Goal: Complete application form: Complete application form

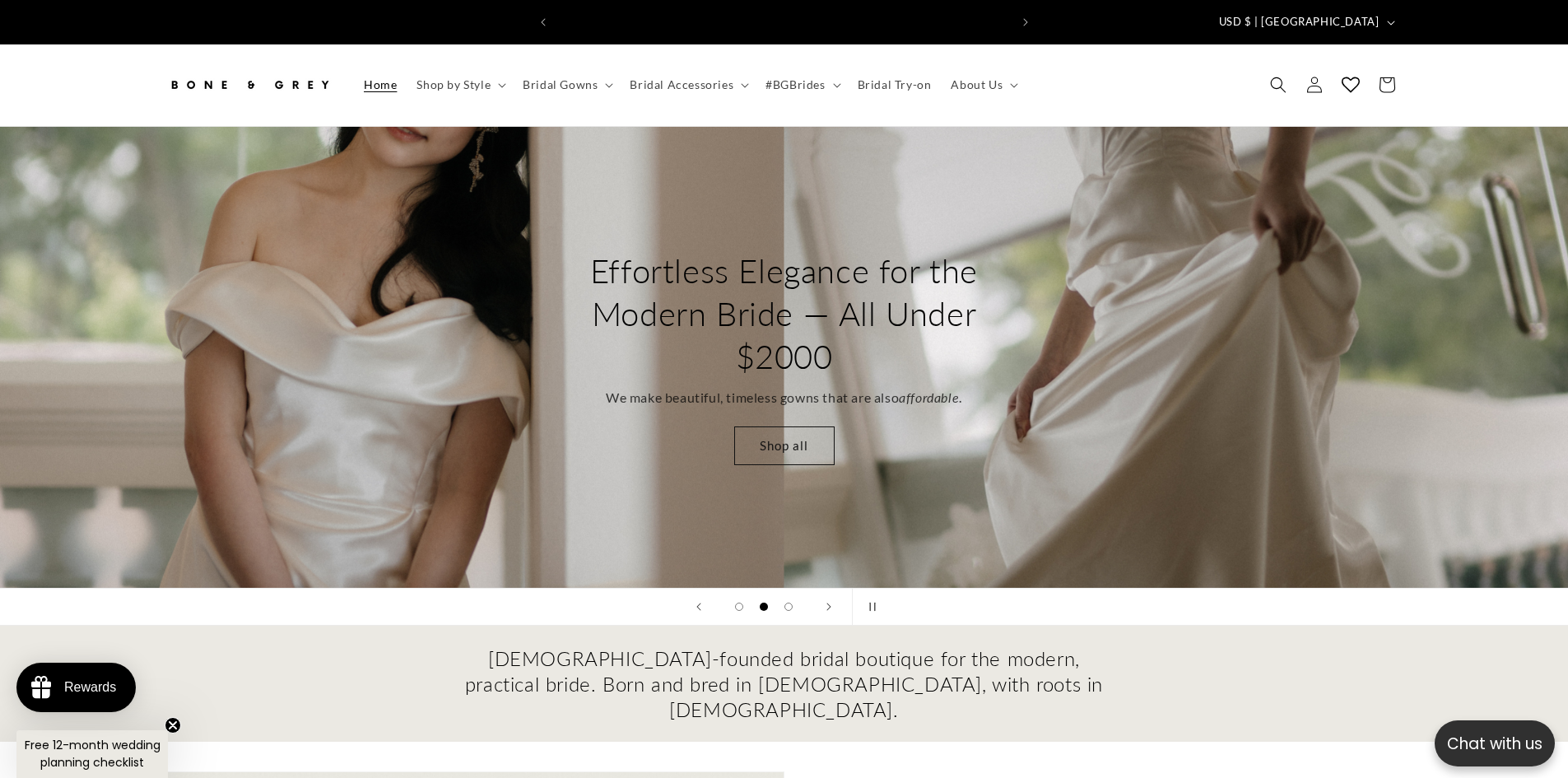
scroll to position [0, 452]
click at [578, 85] on summary "Bridal Gowns" at bounding box center [566, 84] width 107 height 34
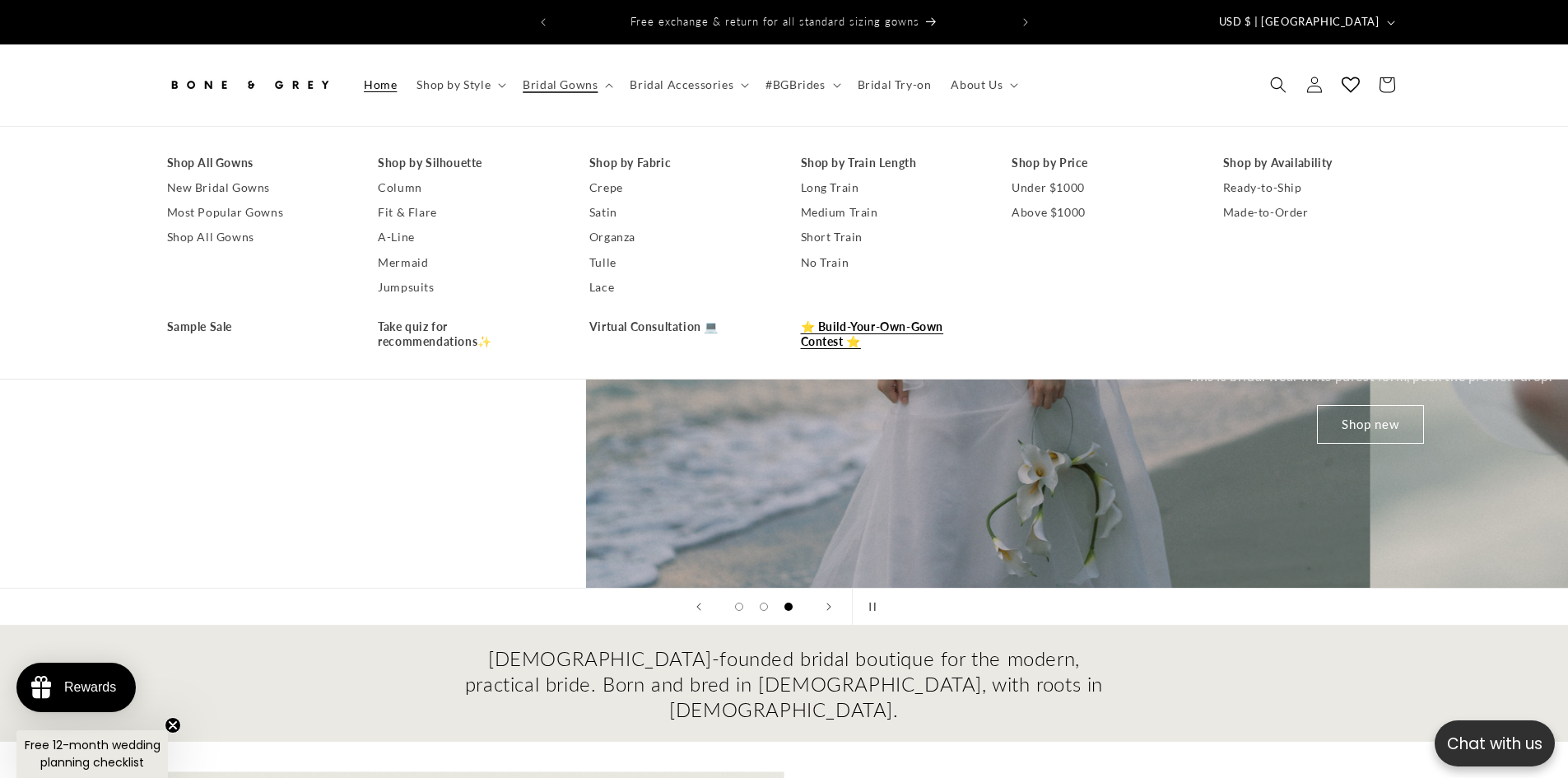
click at [856, 331] on link "⭐ Build-Your-Own-Gown Contest ⭐" at bounding box center [890, 334] width 179 height 40
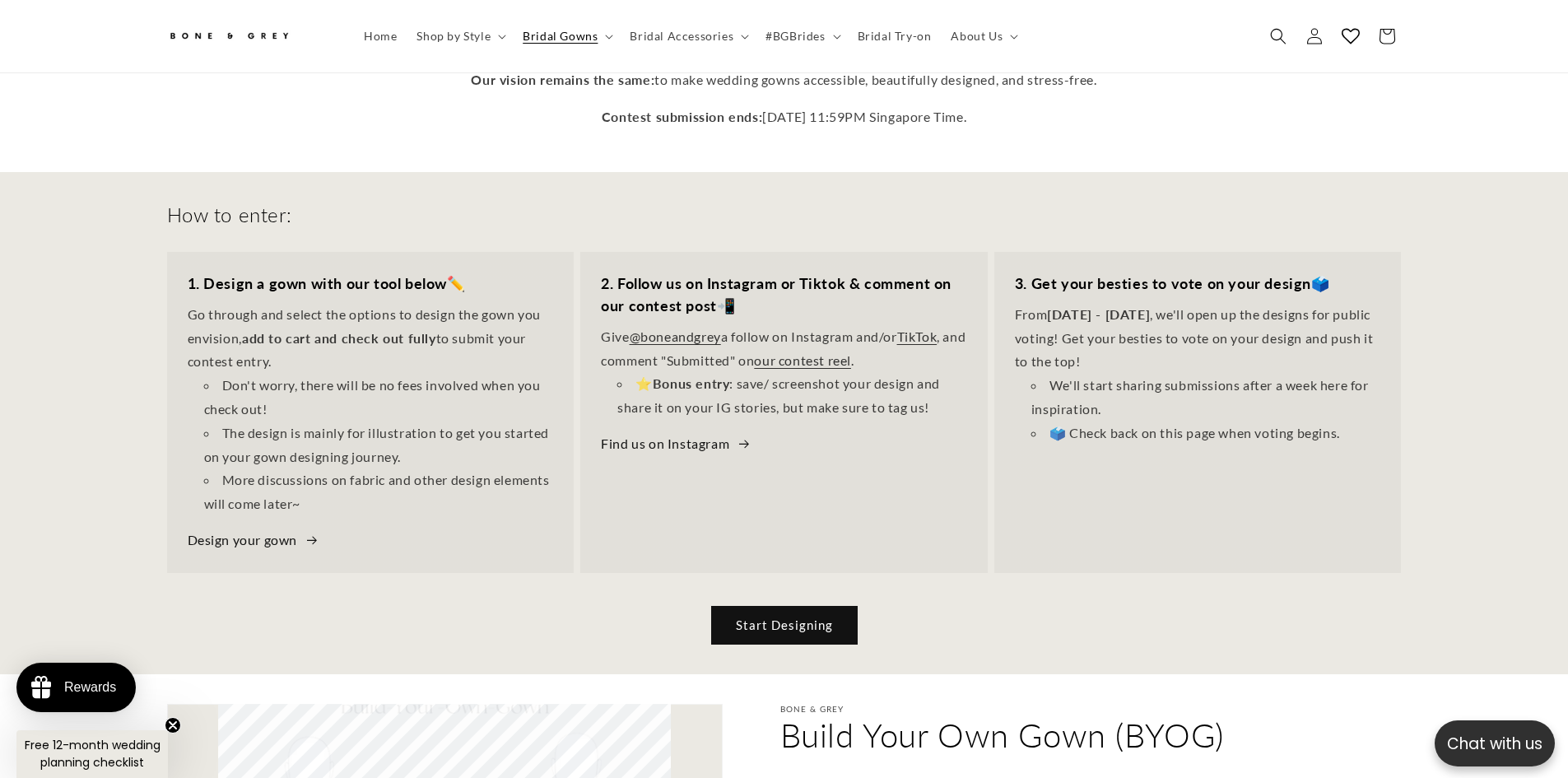
scroll to position [0, 452]
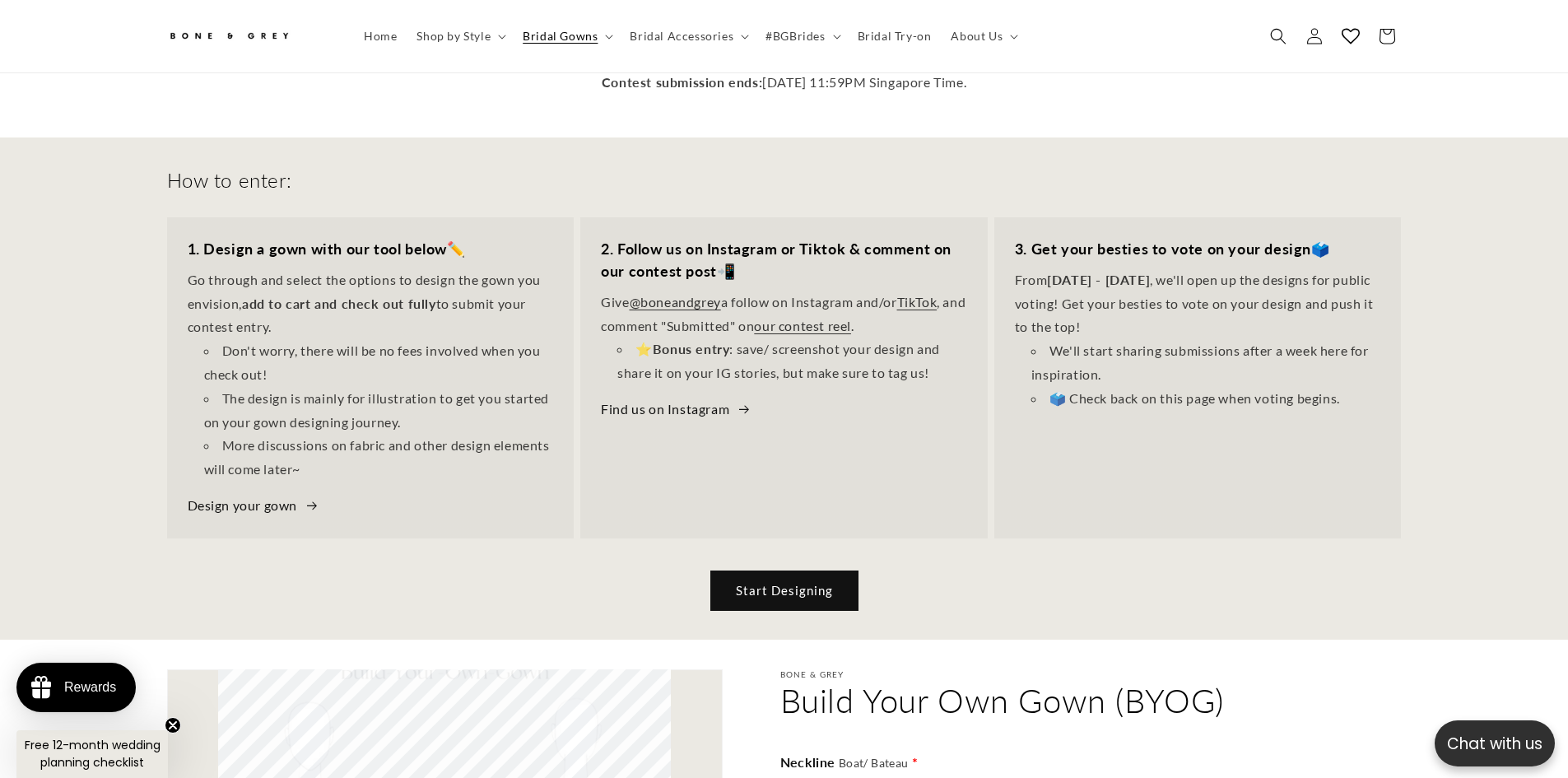
click at [764, 581] on link "Start Designing" at bounding box center [784, 591] width 146 height 39
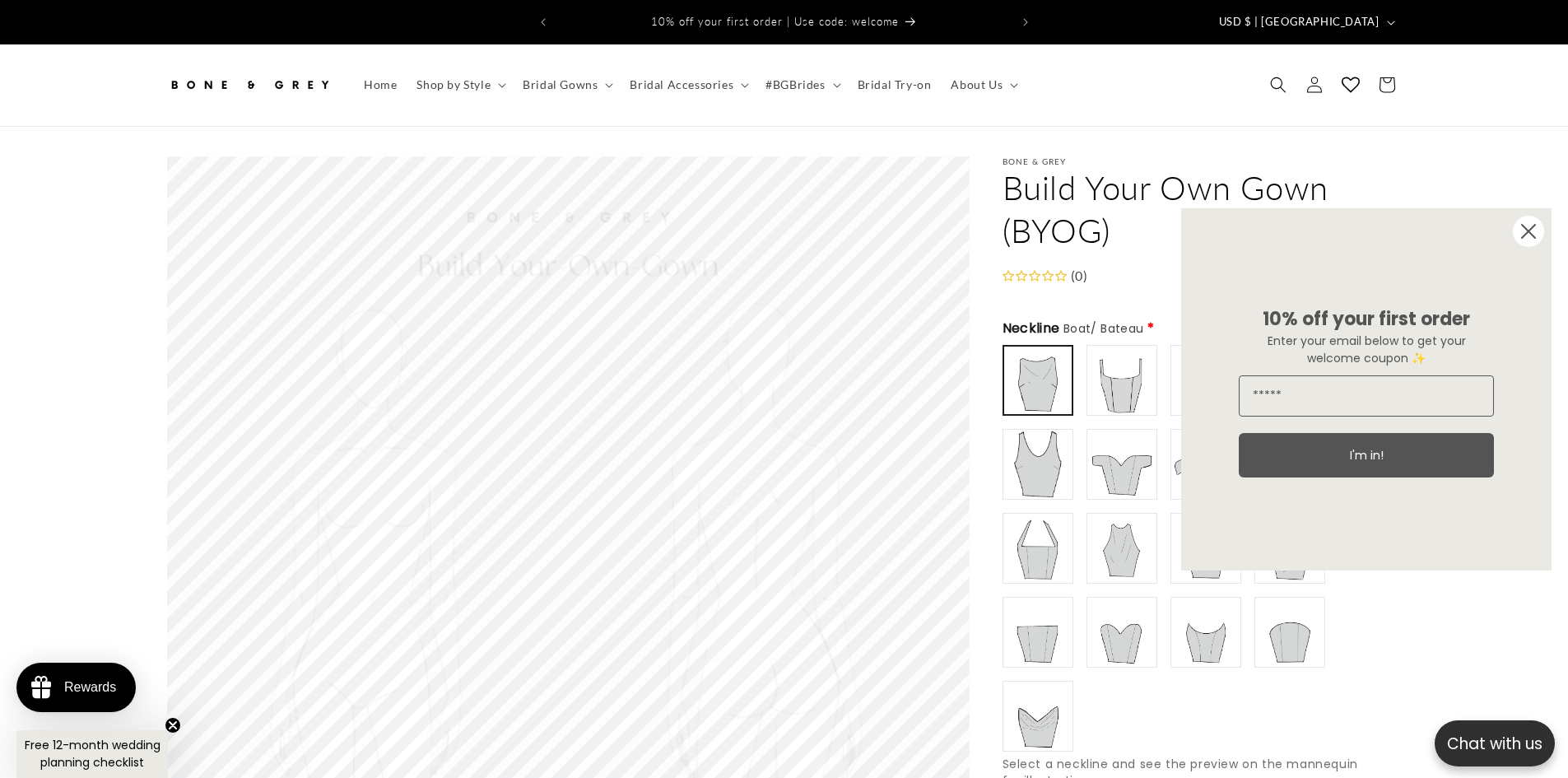
click at [1557, 226] on div "Close dialog 10% off your first order Enter your email below to get your welcom…" at bounding box center [1366, 389] width 403 height 395
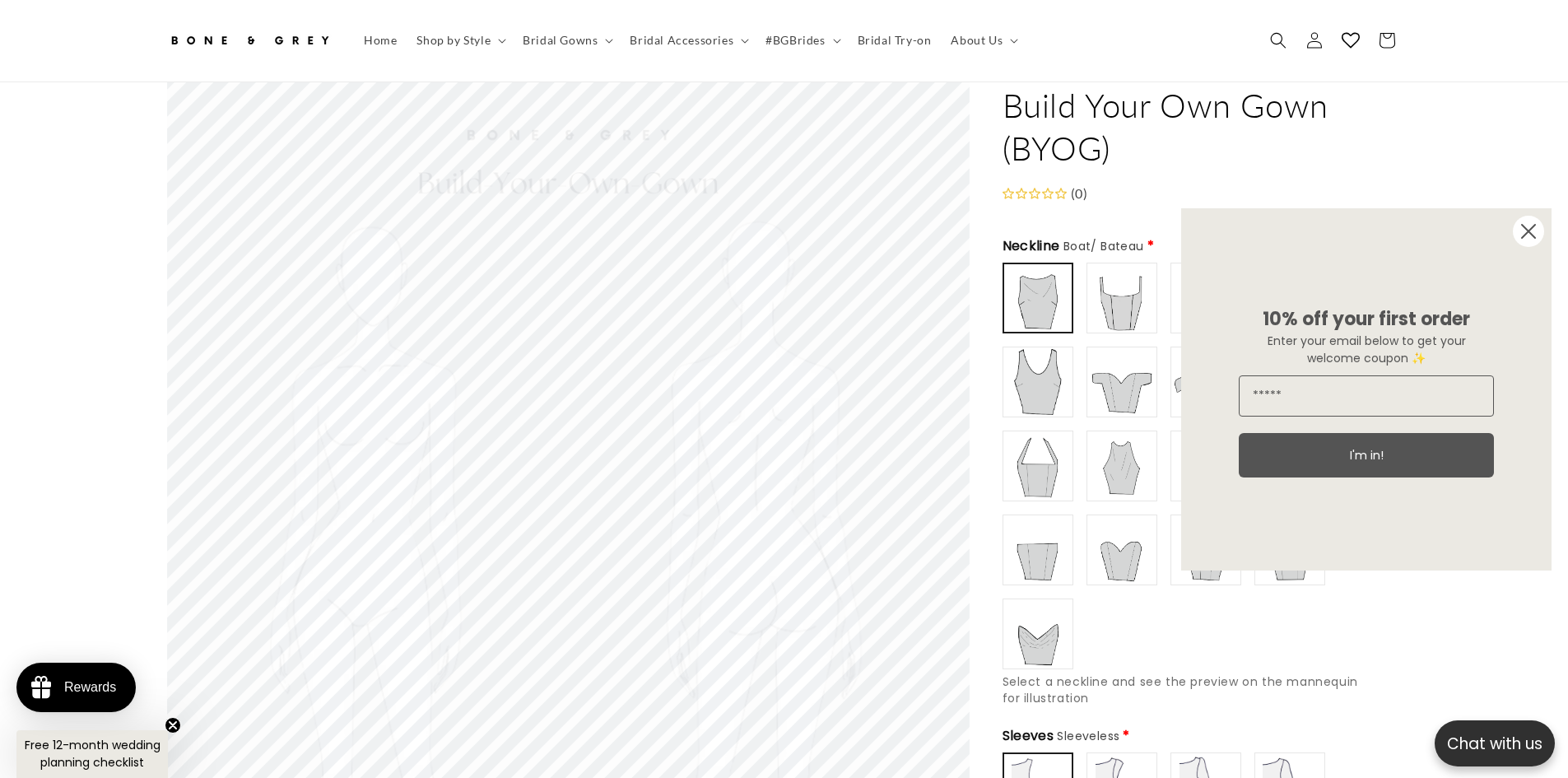
click at [1525, 232] on circle "Close dialog" at bounding box center [1528, 231] width 31 height 31
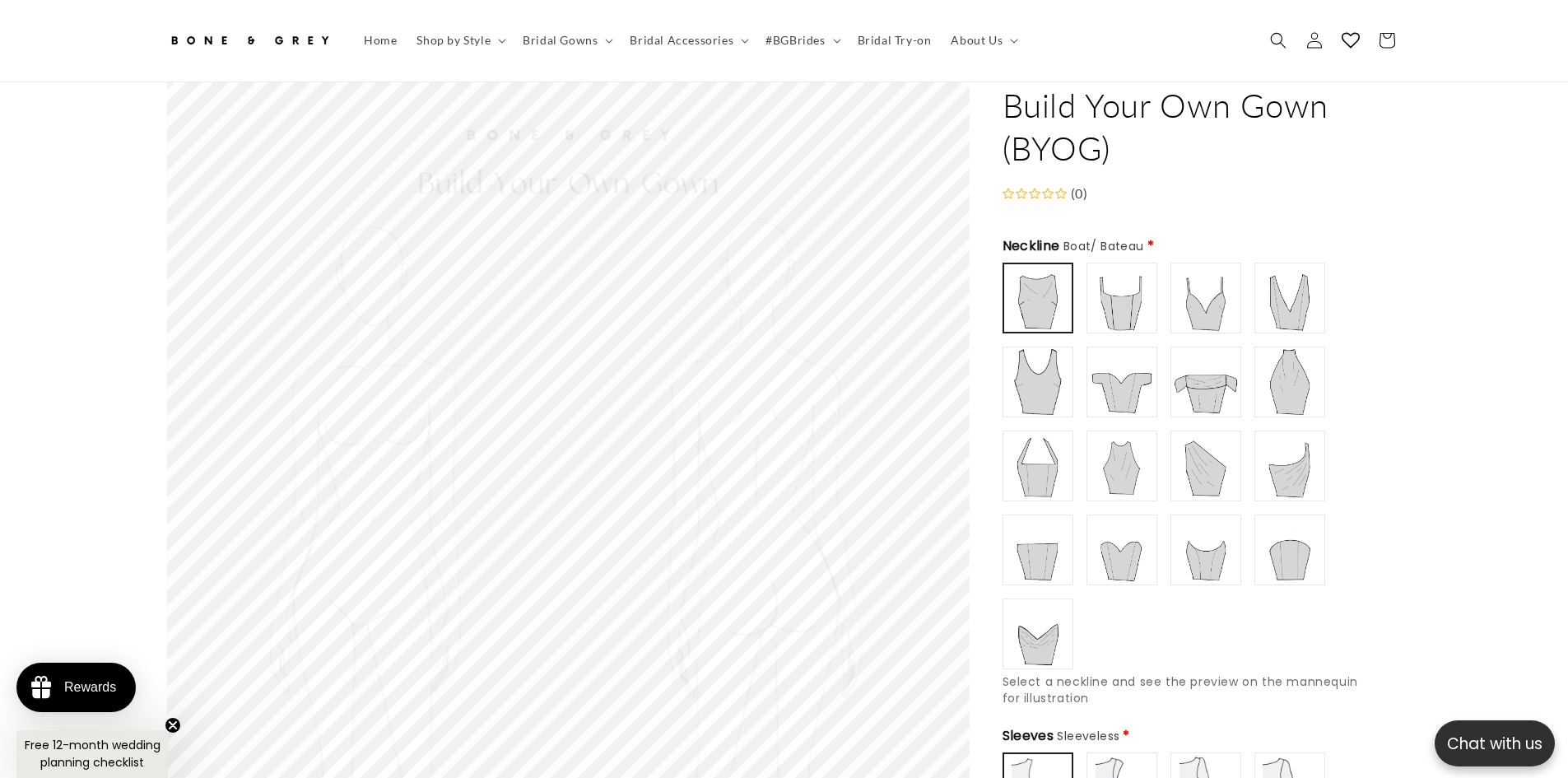
scroll to position [0, 452]
click at [1228, 541] on img at bounding box center [1205, 550] width 66 height 66
click at [1309, 469] on img at bounding box center [1290, 465] width 66 height 66
type input "**********"
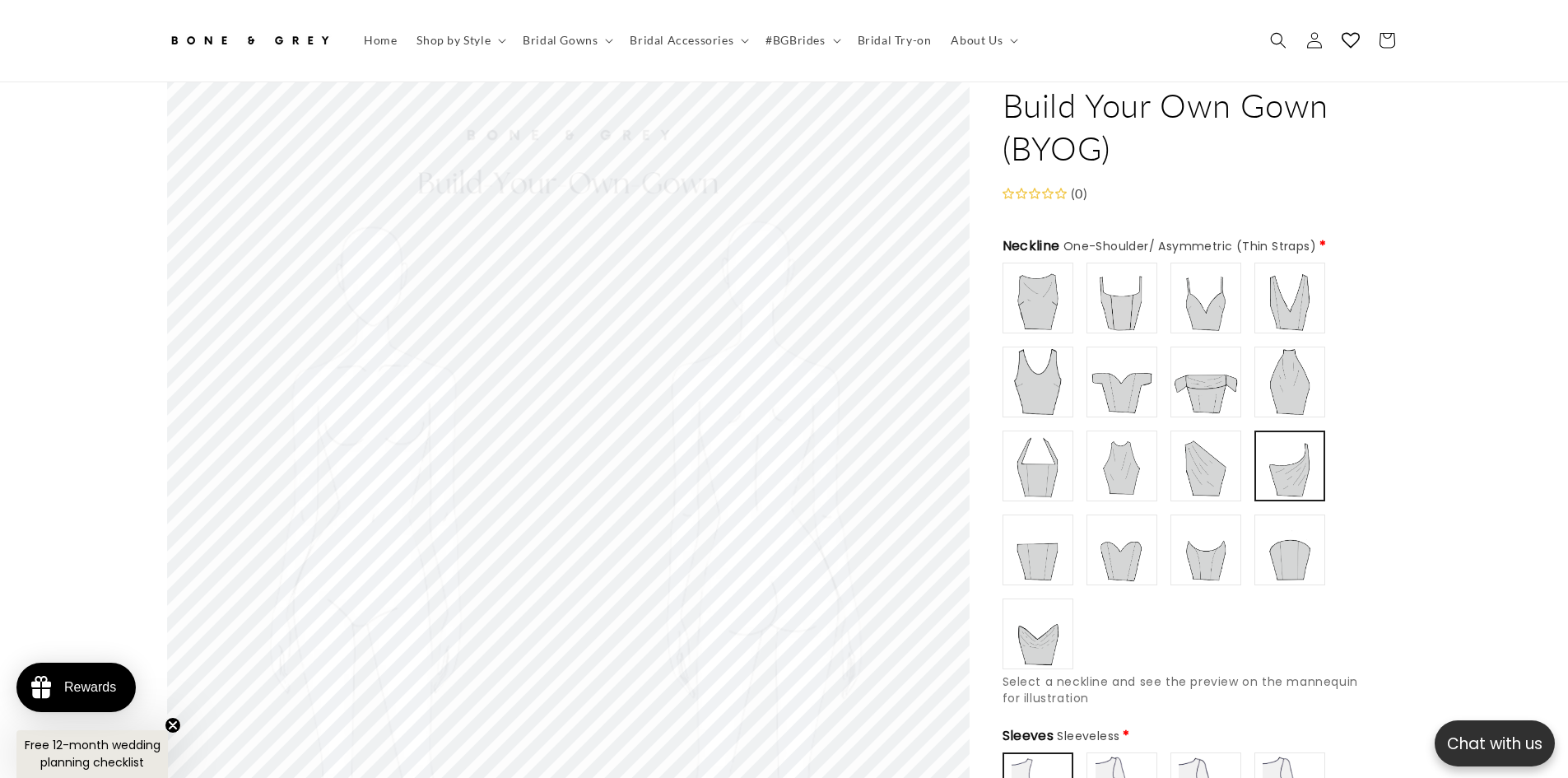
click at [1220, 550] on img at bounding box center [1205, 550] width 66 height 66
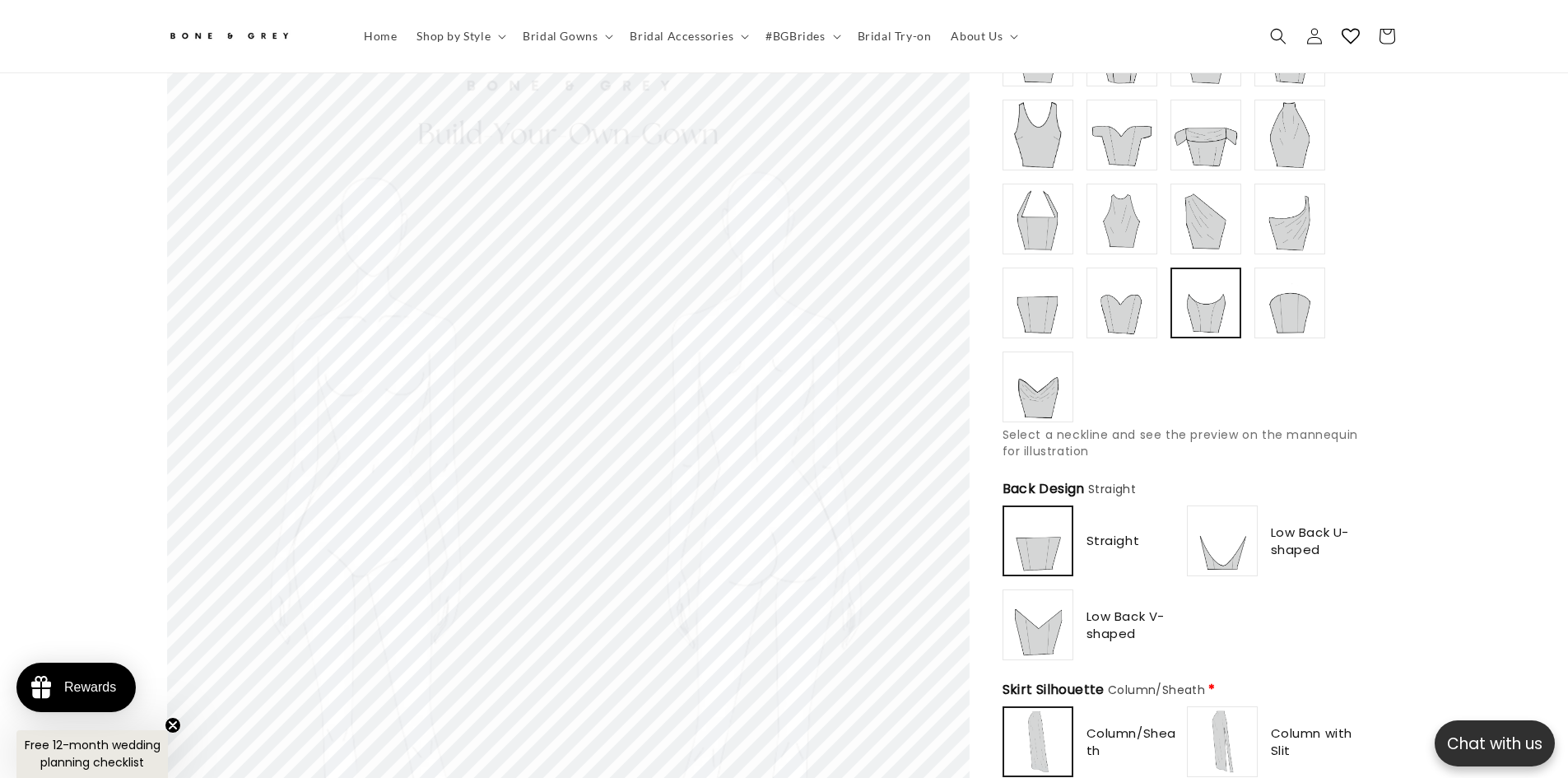
scroll to position [0, 0]
click at [1093, 611] on span "Low Back V-shaped" at bounding box center [1133, 624] width 93 height 34
click at [1031, 617] on img at bounding box center [1037, 624] width 66 height 66
type input "********"
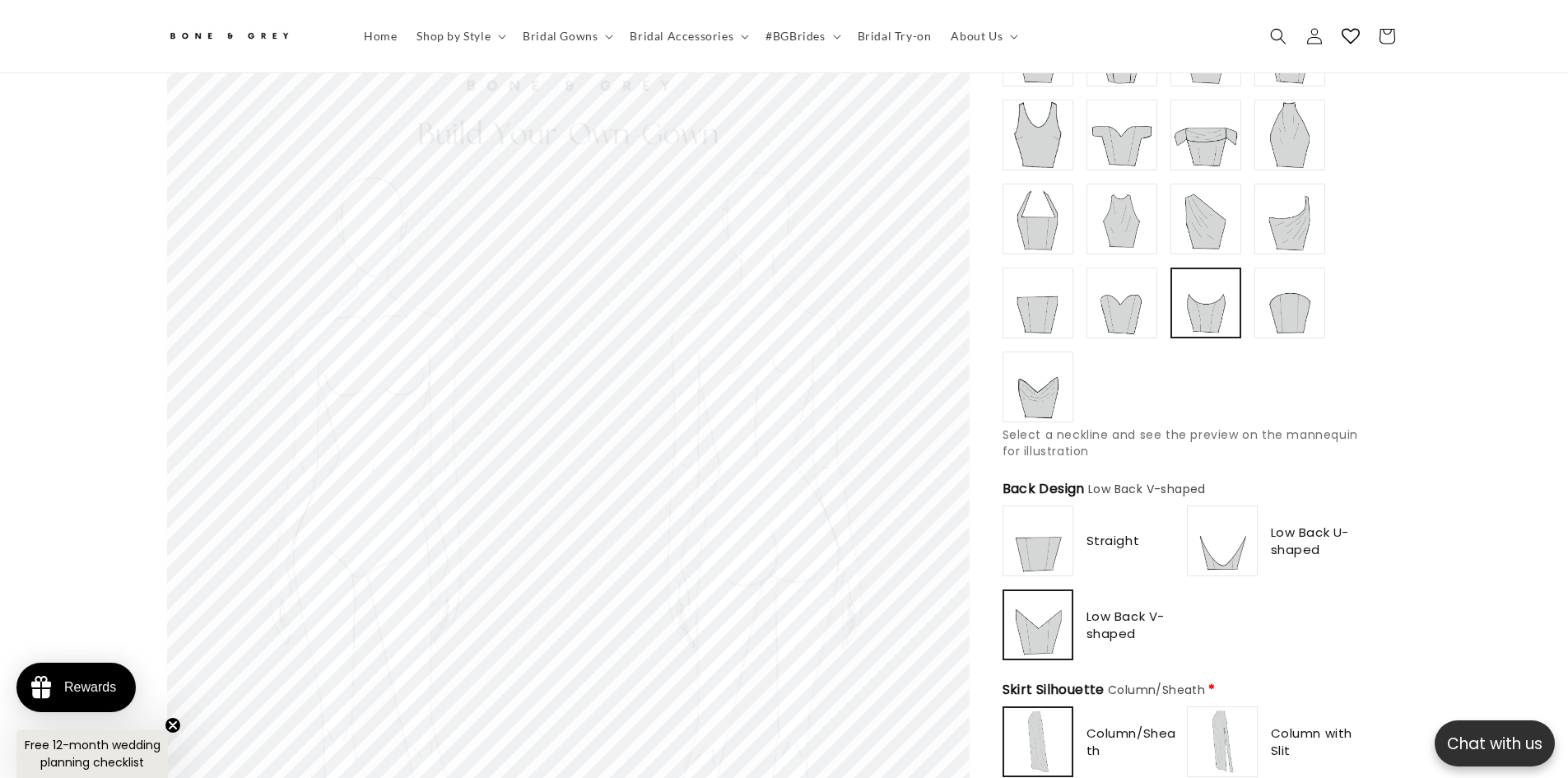
click at [1038, 523] on img at bounding box center [1037, 540] width 66 height 66
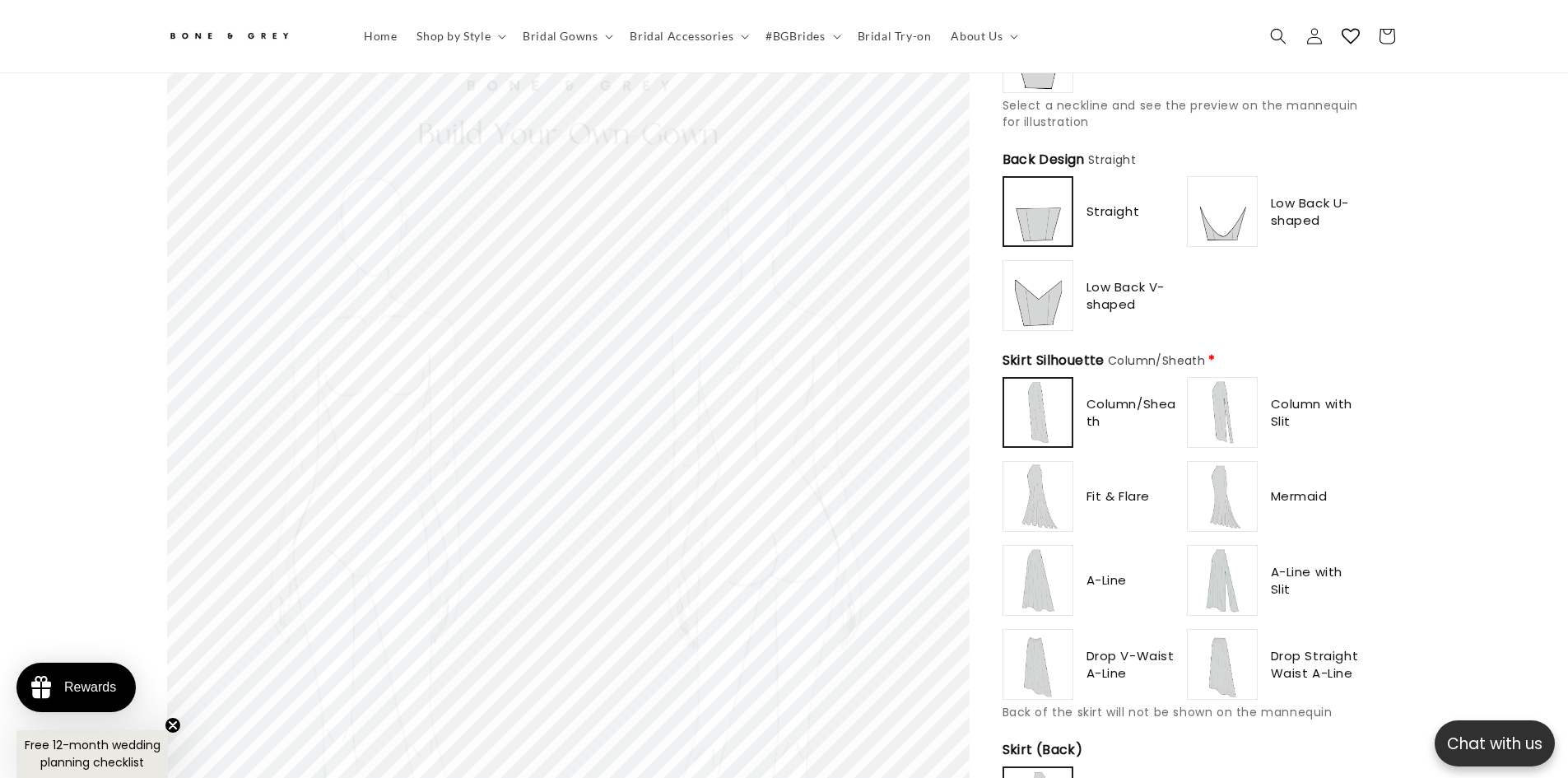
scroll to position [0, 906]
click at [1094, 572] on span "A-Line" at bounding box center [1107, 580] width 41 height 18
click at [1061, 574] on img at bounding box center [1037, 580] width 66 height 66
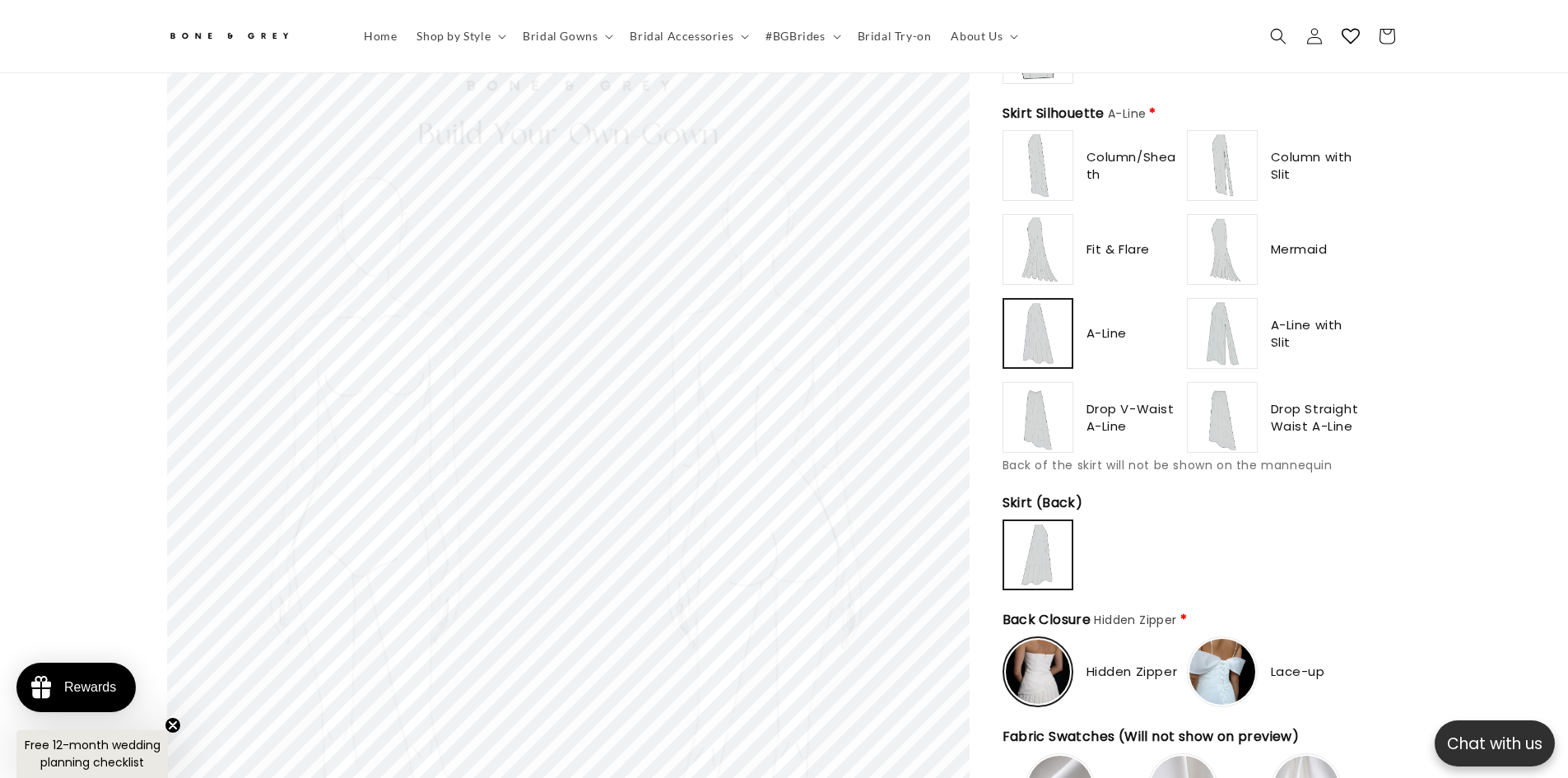
scroll to position [0, 0]
click at [1099, 408] on span "Drop V-Waist A-Line" at bounding box center [1133, 416] width 93 height 34
click at [1058, 405] on img at bounding box center [1037, 417] width 66 height 66
click at [1024, 327] on img at bounding box center [1037, 333] width 66 height 66
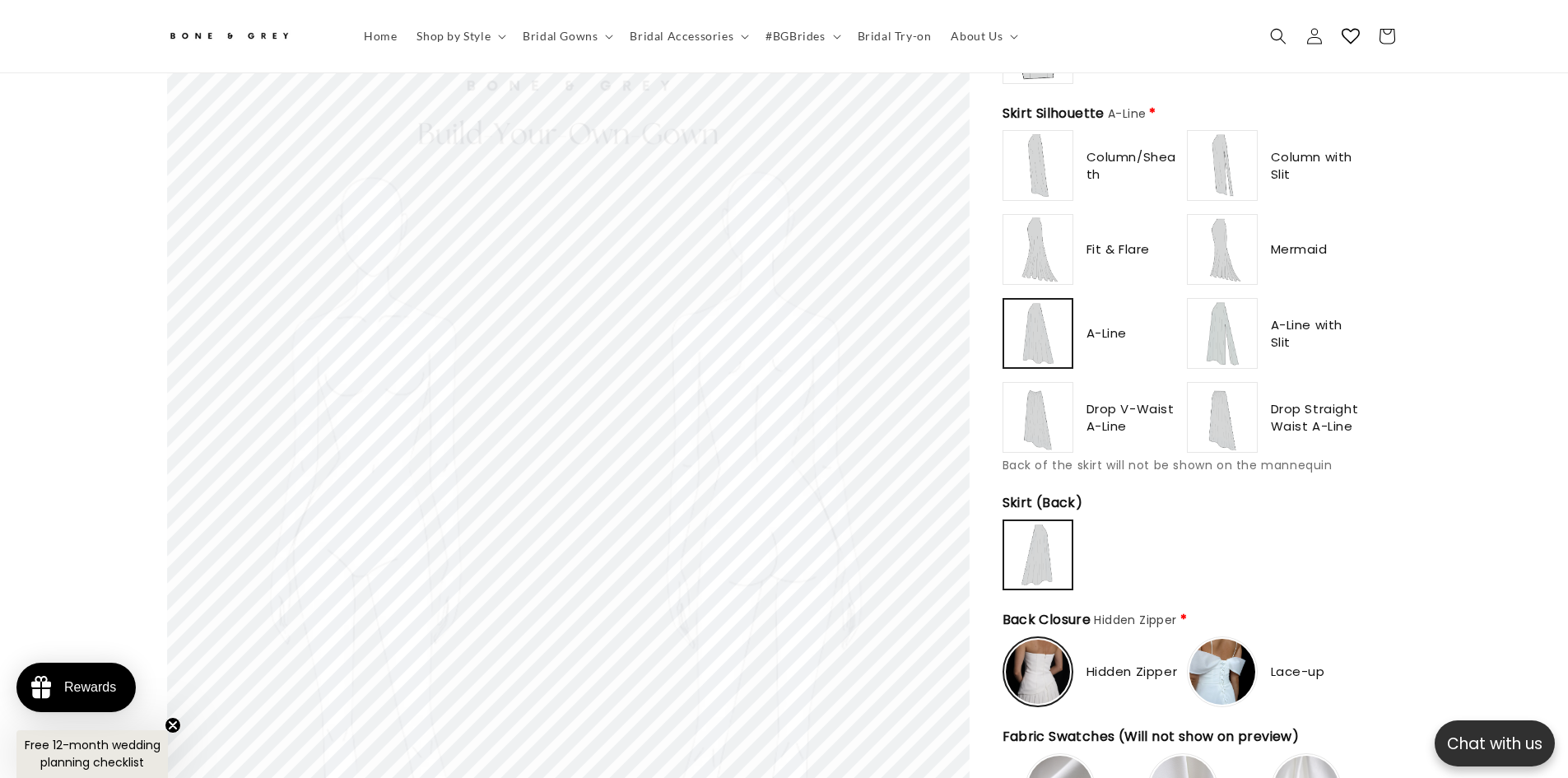
type input "**********"
click at [1039, 252] on img at bounding box center [1037, 249] width 66 height 66
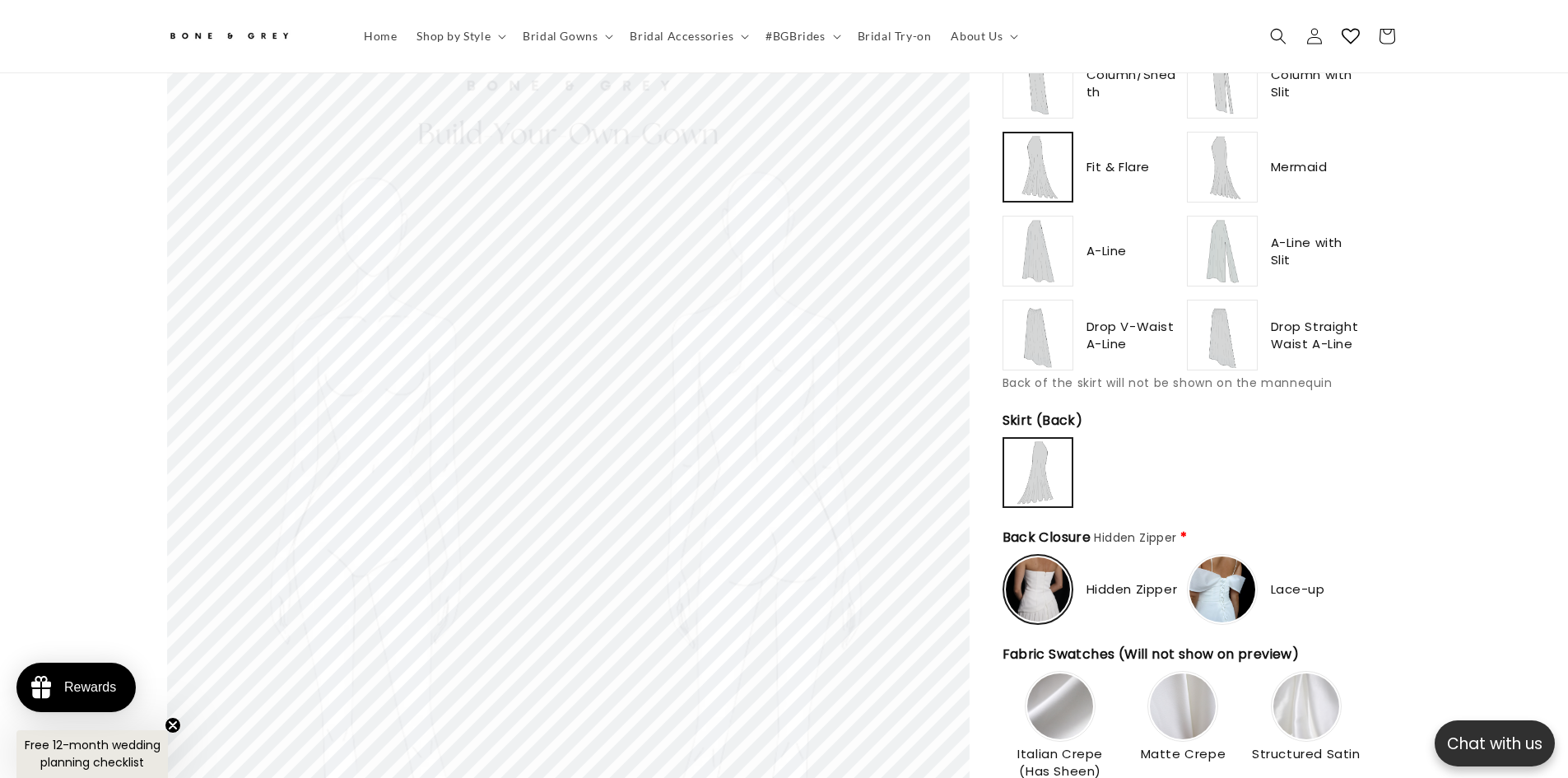
scroll to position [1061, 0]
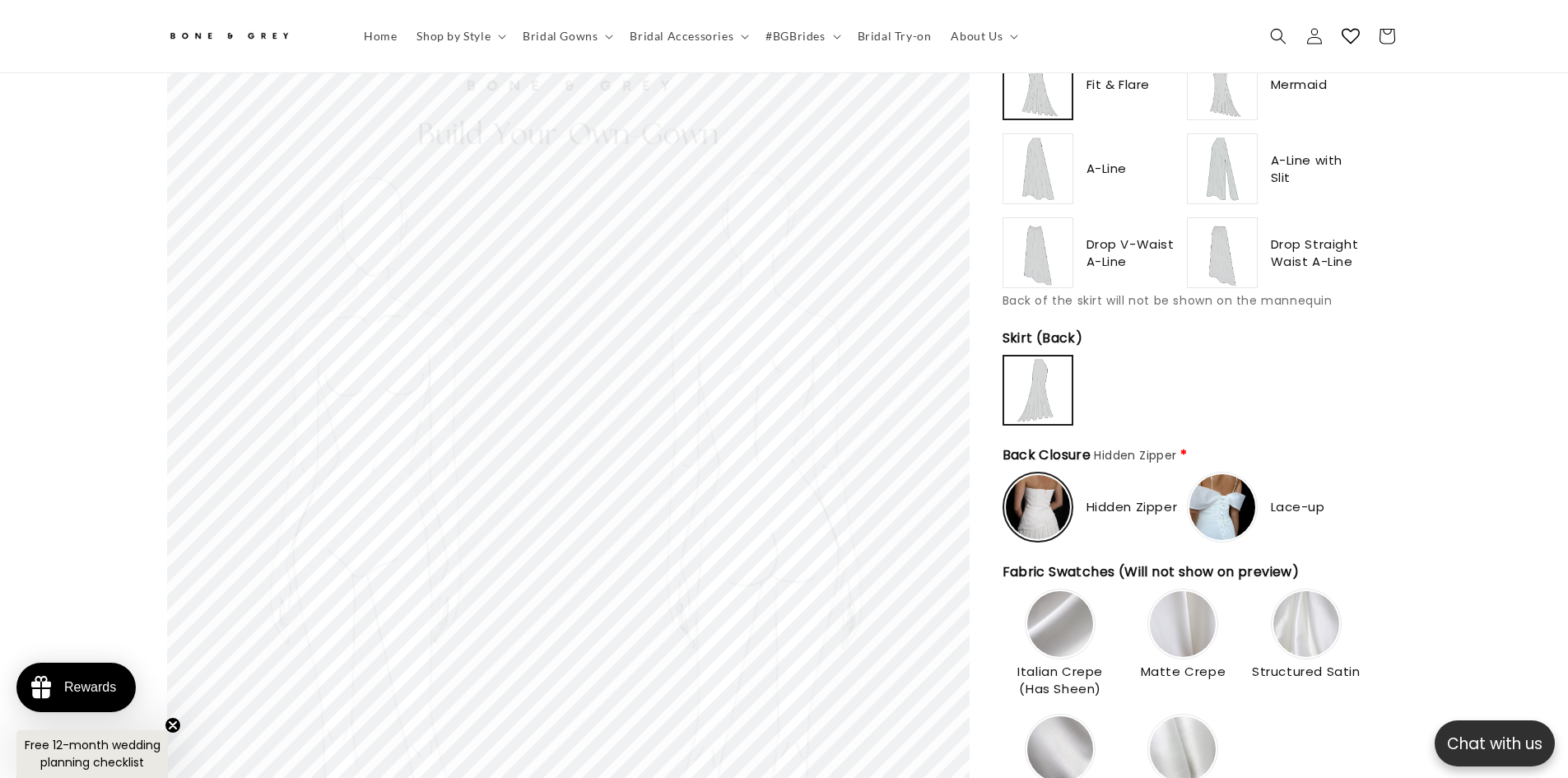
type input "*******"
click at [1221, 504] on img at bounding box center [1222, 507] width 66 height 66
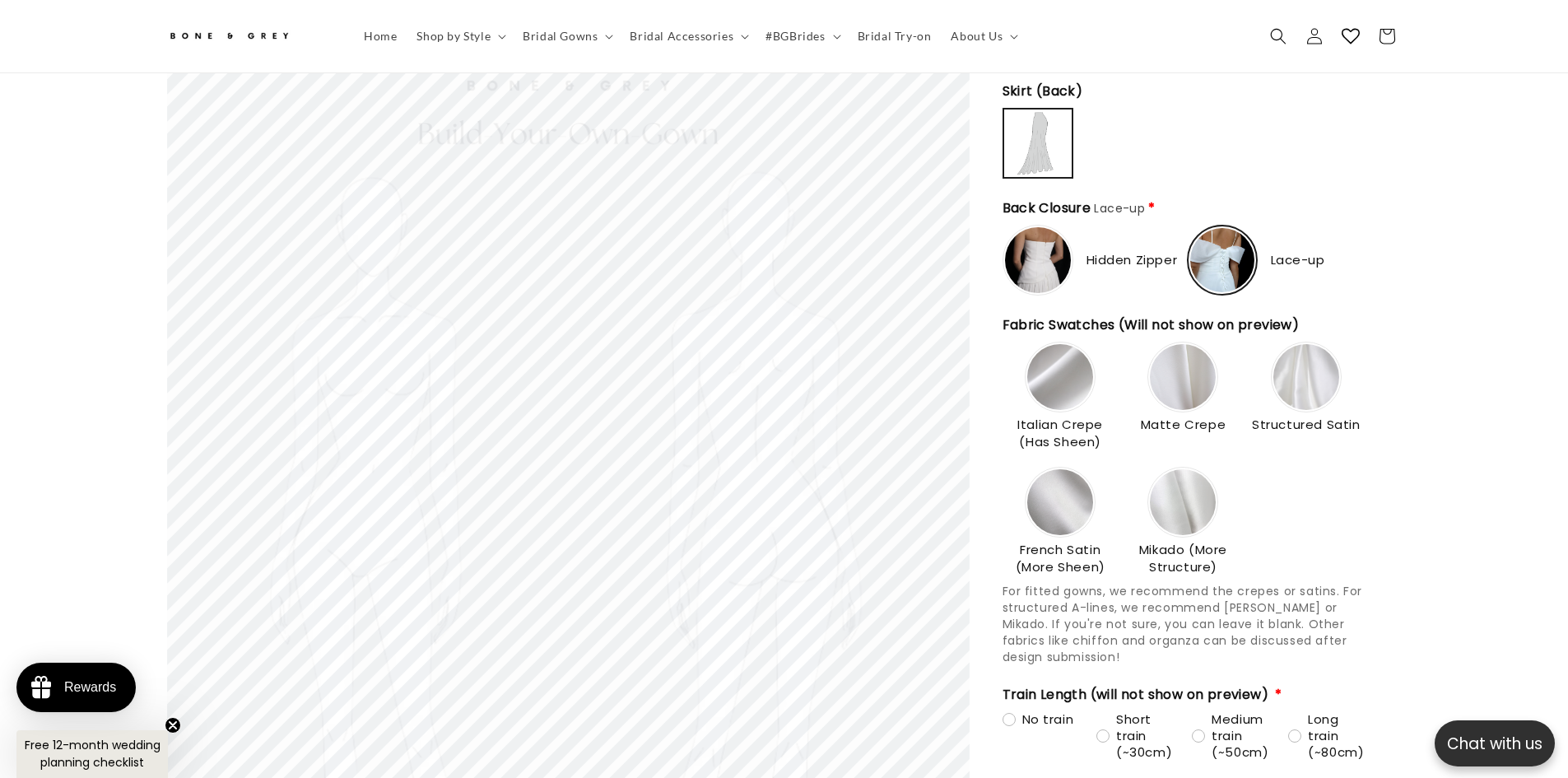
scroll to position [0, 452]
type input "**********"
click at [1188, 377] on img at bounding box center [1182, 377] width 66 height 66
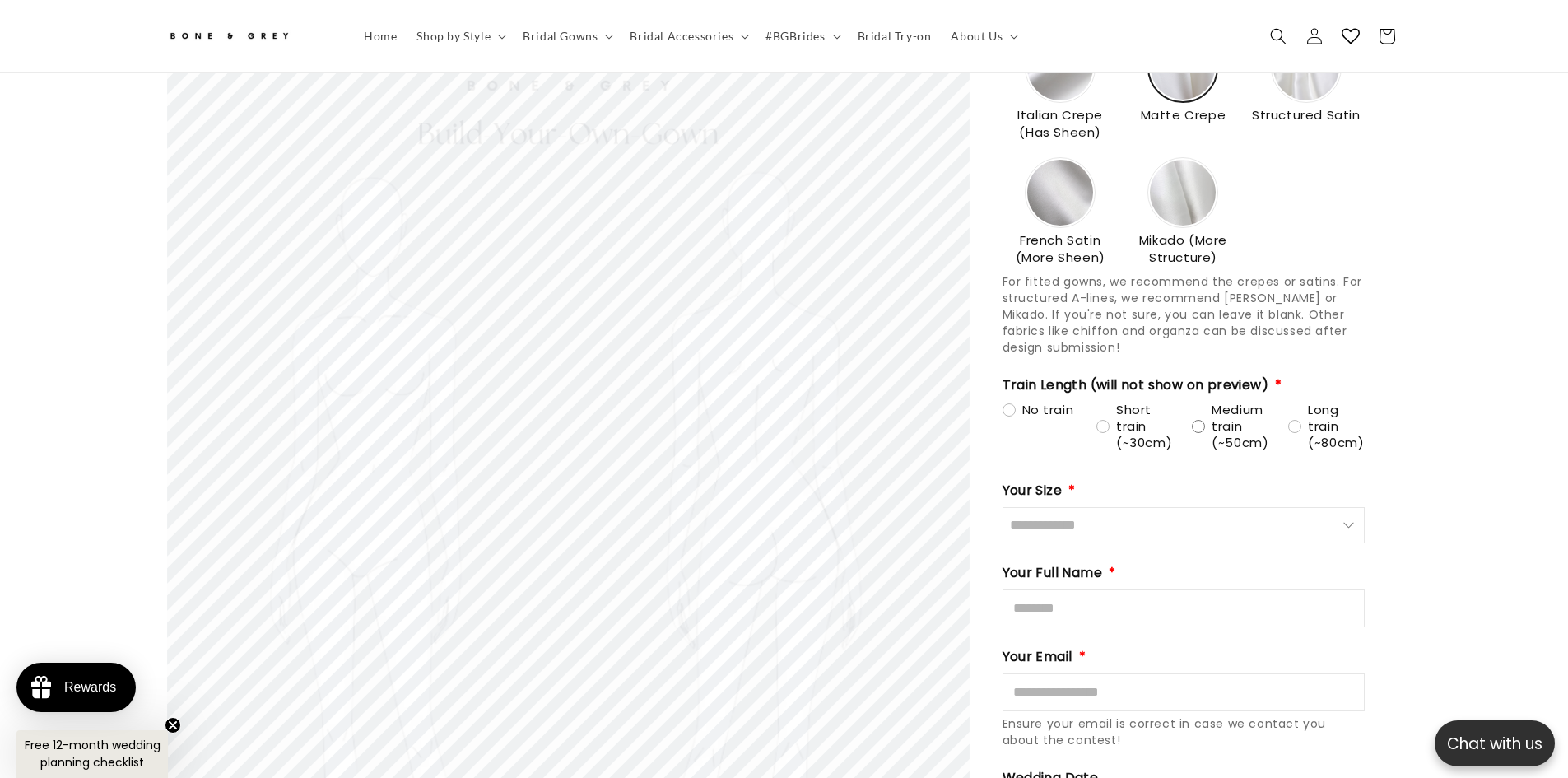
scroll to position [0, 906]
type input "**********"
click at [1220, 429] on span "Medium train (~50cm)" at bounding box center [1240, 426] width 56 height 49
click at [1193, 515] on input "Size" at bounding box center [1184, 525] width 363 height 36
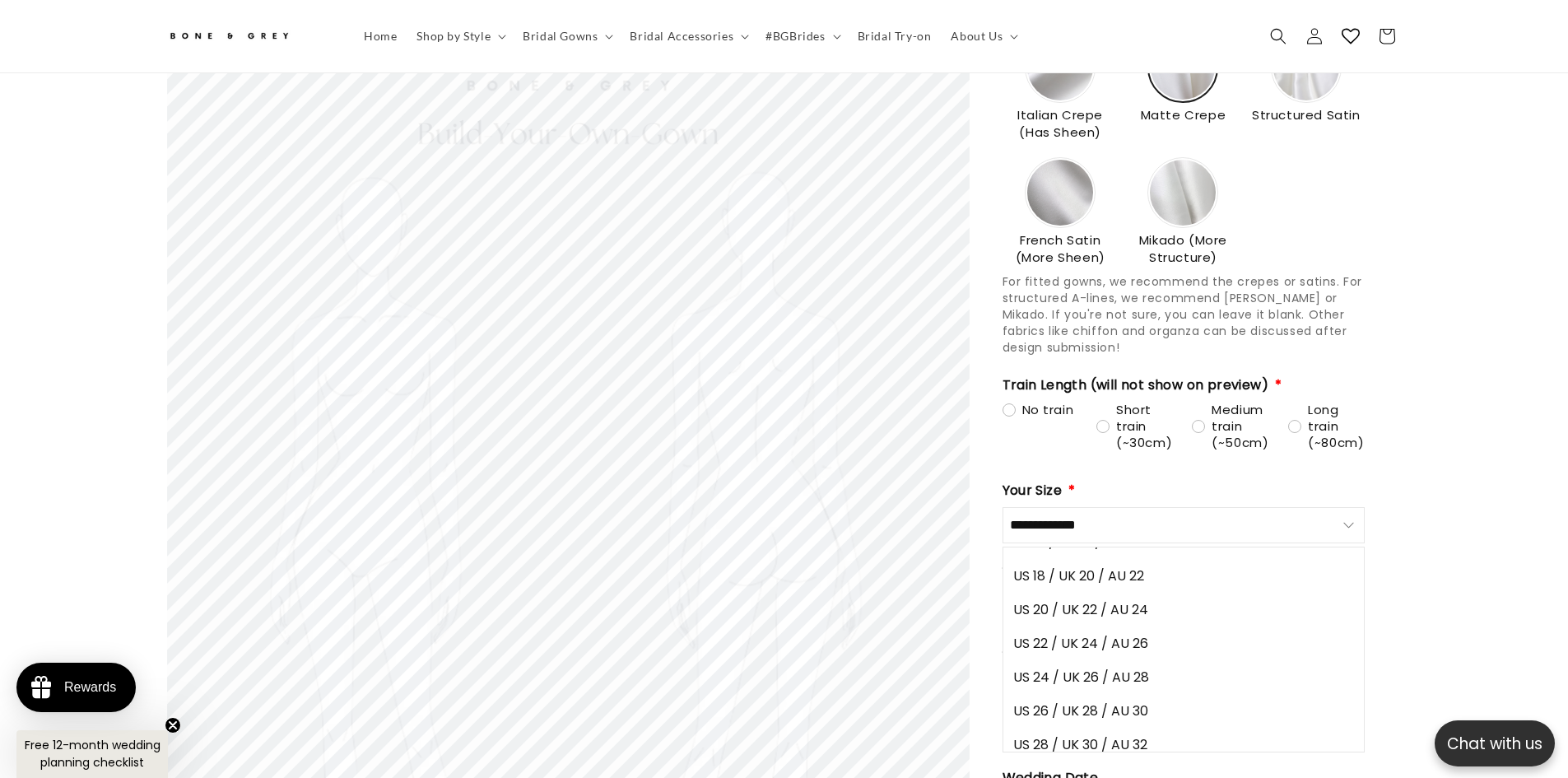
scroll to position [303, 0]
click at [1176, 721] on button "US 28 / UK 30 / AU 32" at bounding box center [1184, 735] width 361 height 33
type input "**********"
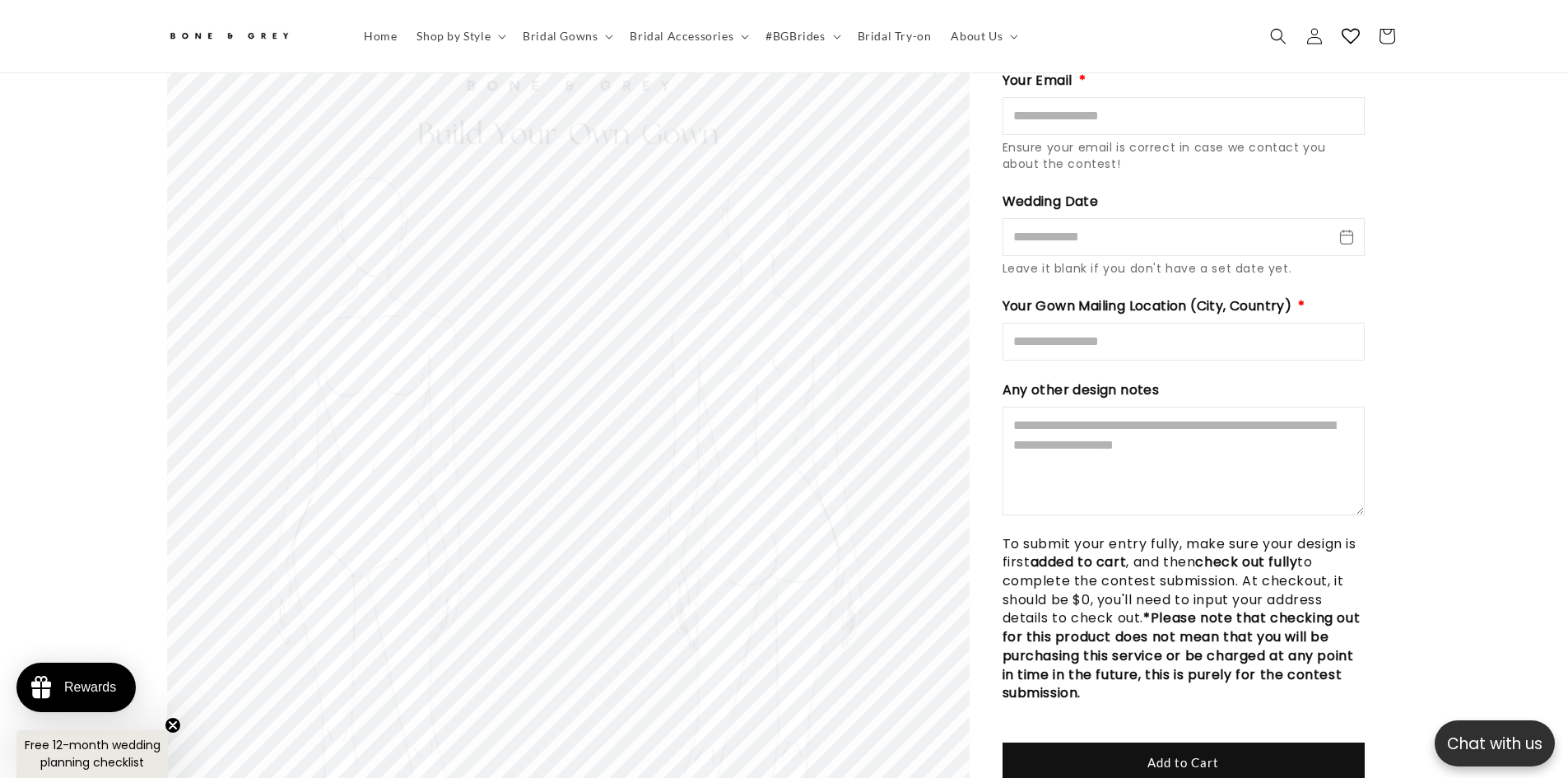
scroll to position [0, 452]
